Goal: Task Accomplishment & Management: Complete application form

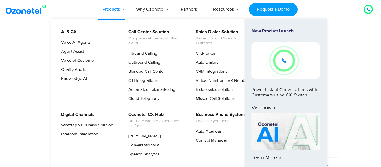
click at [122, 10] on link "Products" at bounding box center [112, 9] width 34 height 19
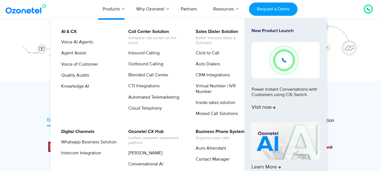
scroll to position [282, 0]
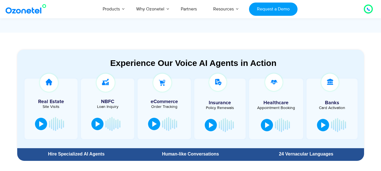
click at [340, 42] on section "Experience Our Voice AI Agents in Action Real Estate Site Visits NBFC Loan Inqu…" at bounding box center [190, 98] width 381 height 131
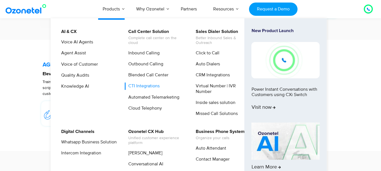
scroll to position [1072, 0]
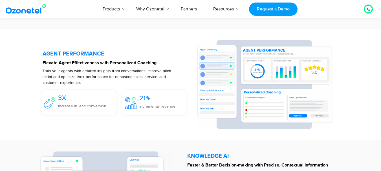
click at [371, 37] on div "AGENT PERFORMANCE Elevate Agent Effectiveness with Personalized Coaching Train …" at bounding box center [190, 85] width 361 height 106
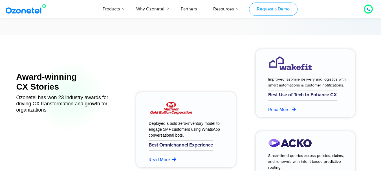
scroll to position [2229, 0]
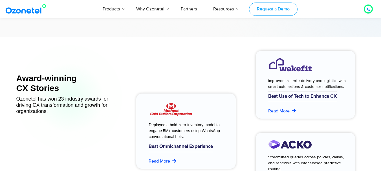
click at [271, 11] on link "Request a Demo" at bounding box center [273, 9] width 48 height 13
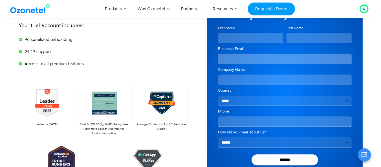
scroll to position [28, 0]
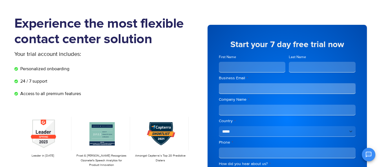
click at [255, 69] on input "First Name" at bounding box center [252, 67] width 67 height 11
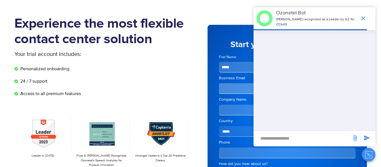
type input "*****"
click at [362, 15] on icon "end chat or minimize" at bounding box center [363, 18] width 7 height 7
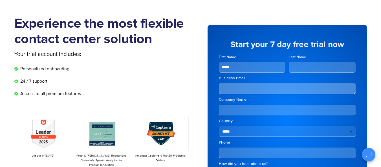
click at [302, 65] on input "Last Name" at bounding box center [322, 67] width 67 height 11
type input "******"
click at [298, 90] on input "Business Email *" at bounding box center [287, 88] width 137 height 11
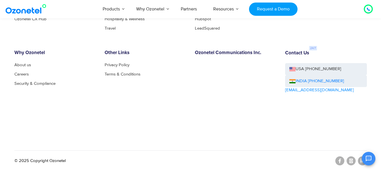
scroll to position [819, 0]
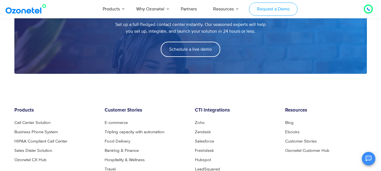
type input "**********"
click at [270, 13] on link "Request a Demo" at bounding box center [273, 9] width 48 height 13
